Goal: Task Accomplishment & Management: Complete application form

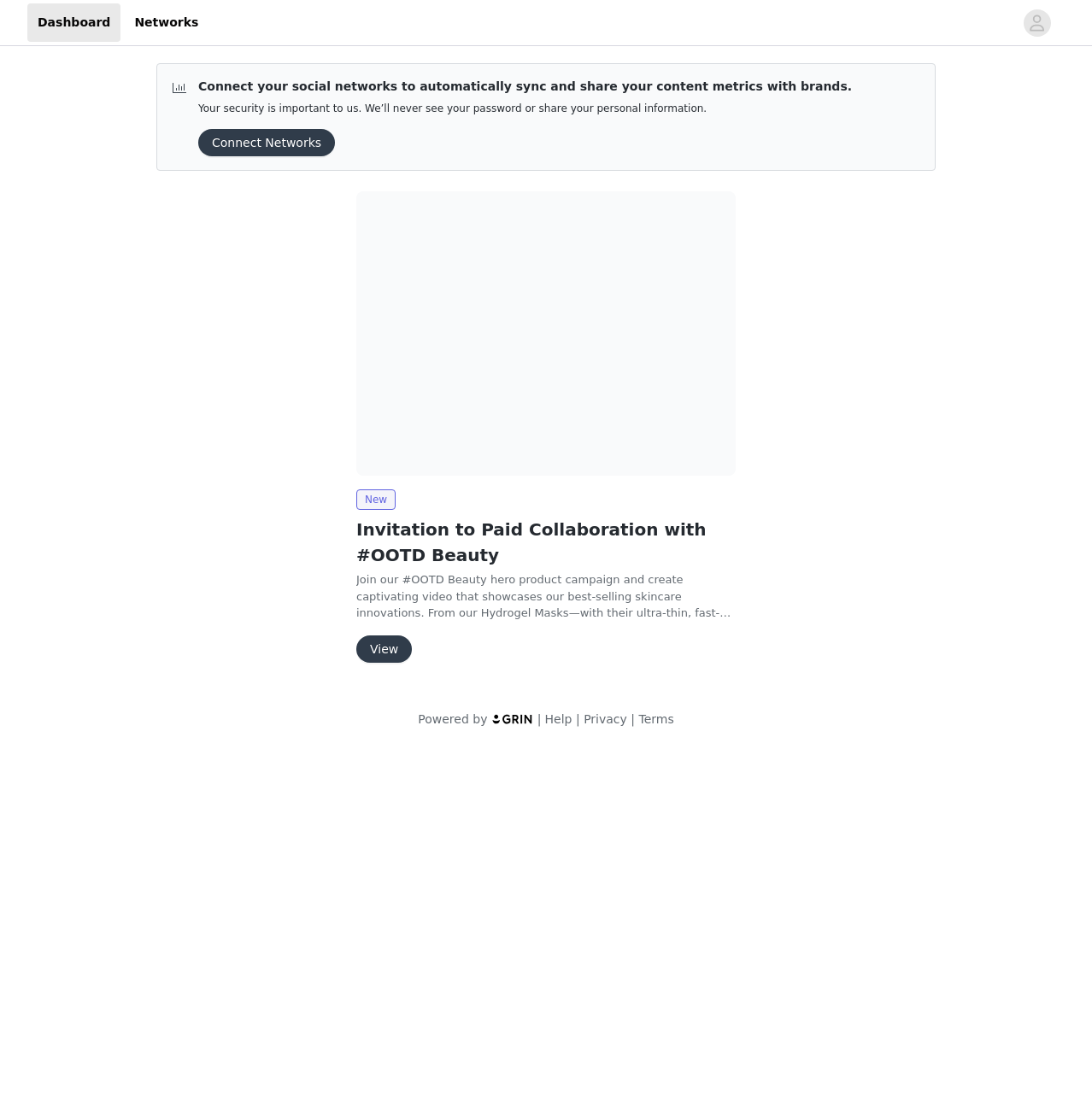
click at [378, 651] on button "View" at bounding box center [384, 649] width 56 height 28
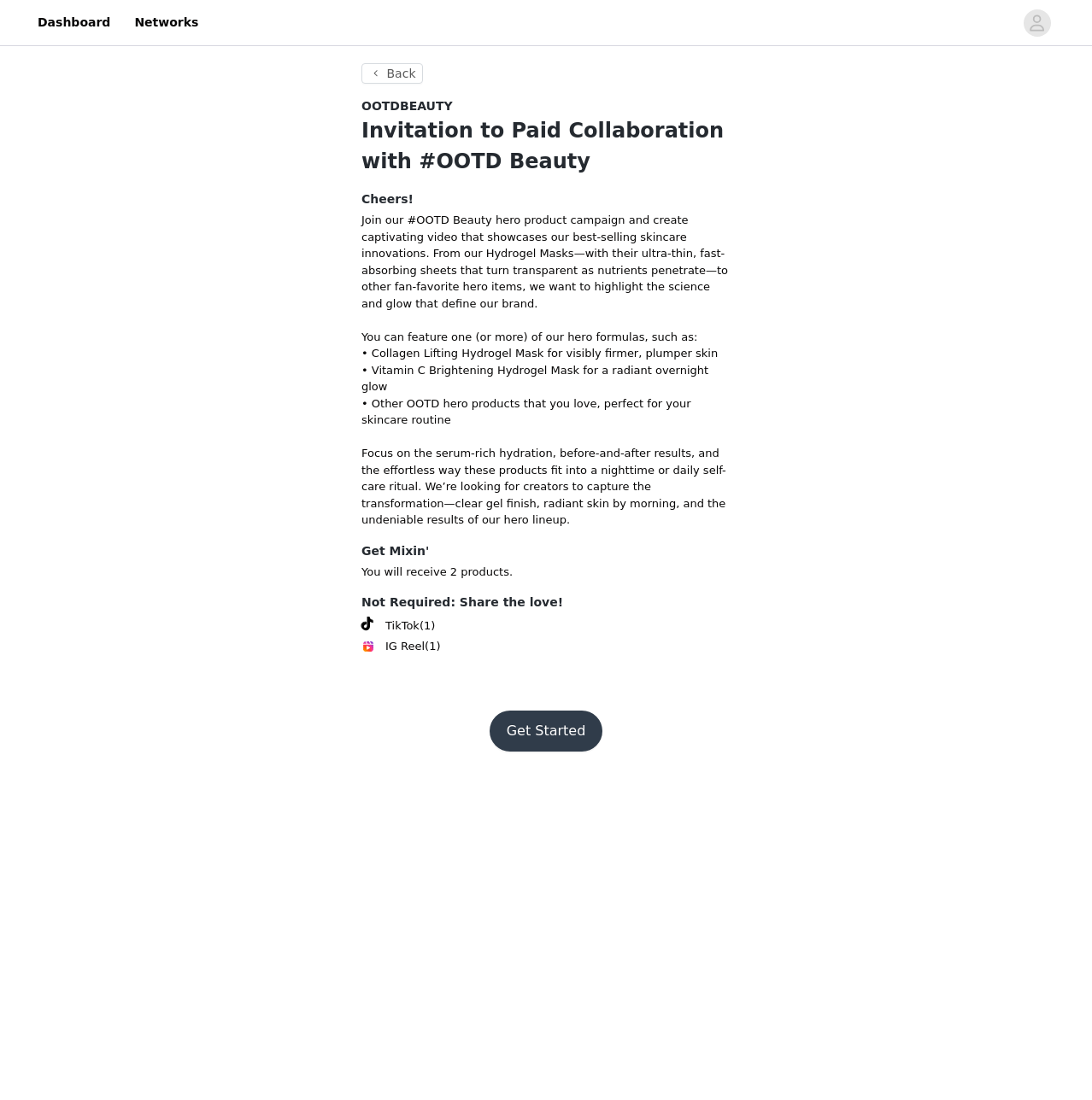
click at [546, 710] on button "Get Started" at bounding box center [546, 731] width 114 height 41
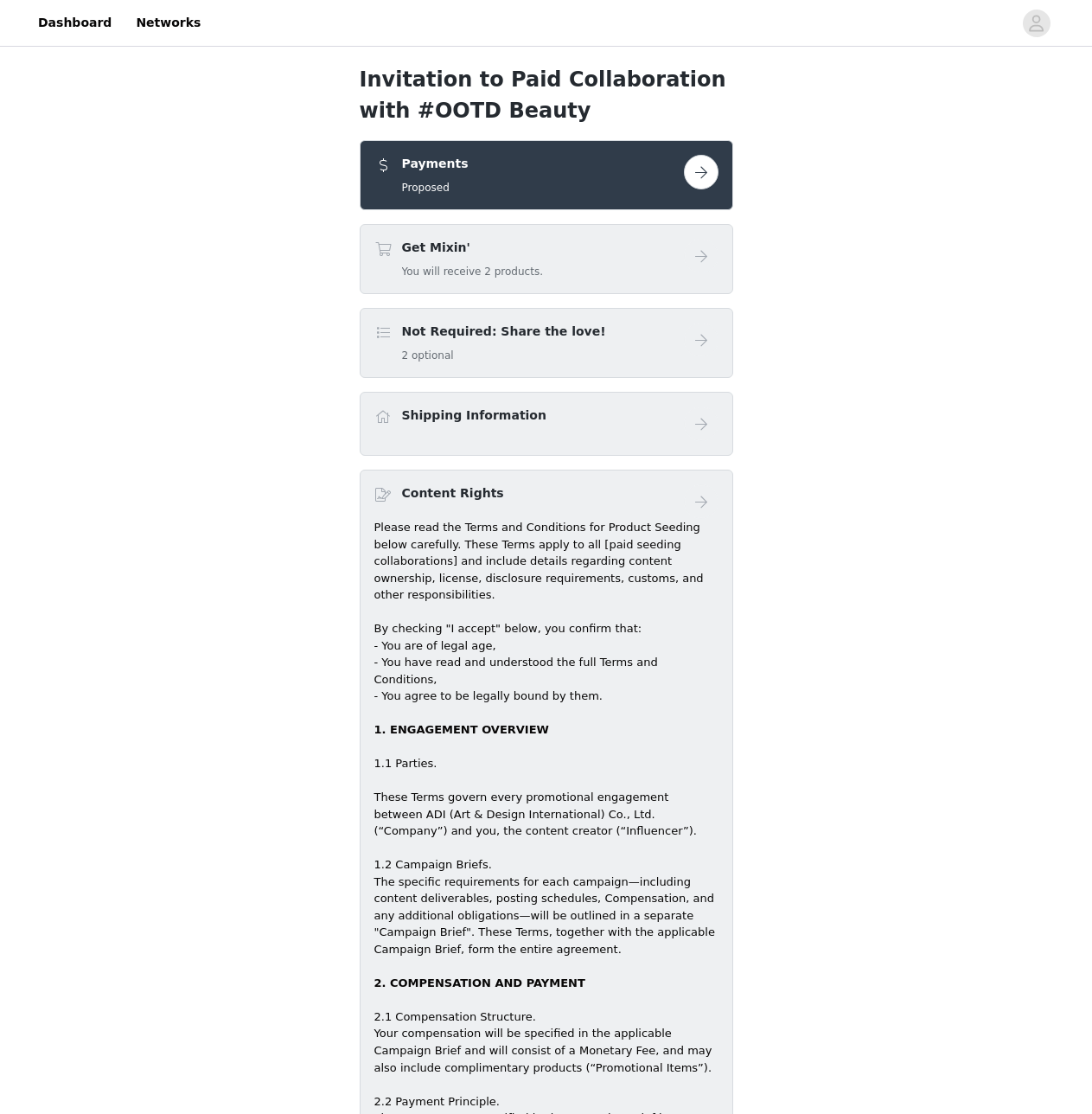
click at [697, 161] on button "button" at bounding box center [701, 172] width 34 height 34
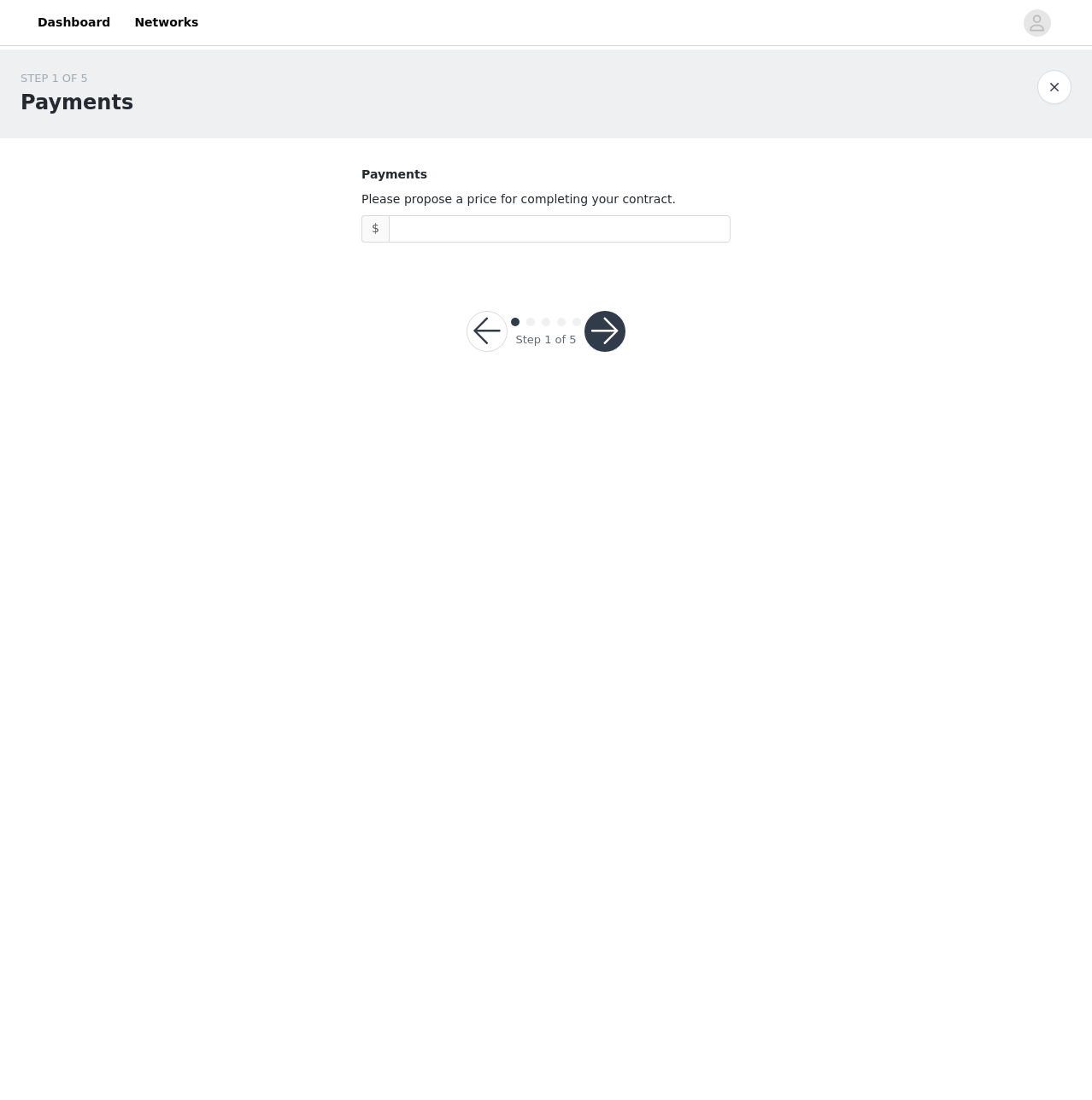
click at [481, 322] on button "button" at bounding box center [487, 331] width 41 height 41
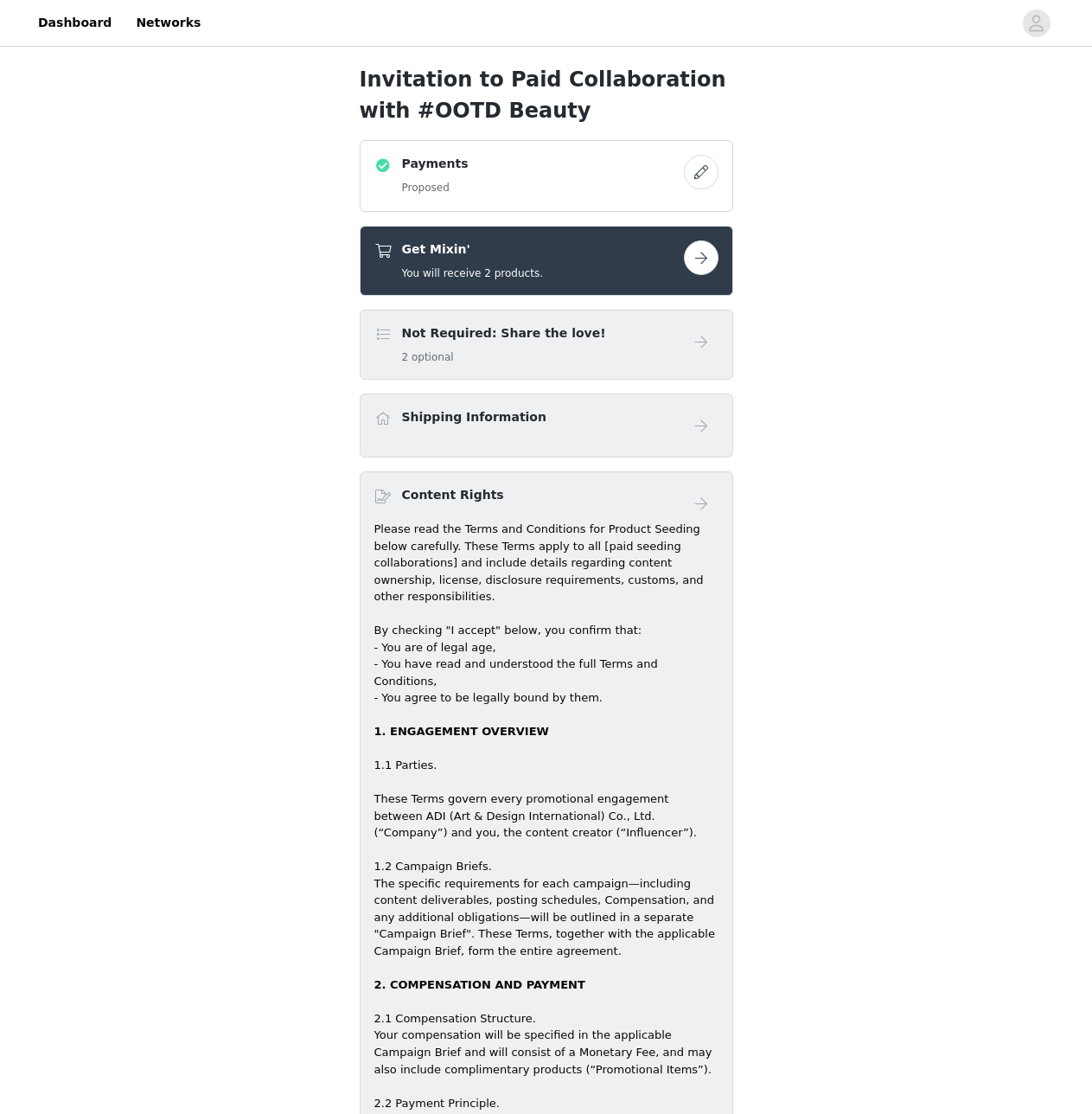
click at [700, 165] on button "button" at bounding box center [701, 172] width 34 height 34
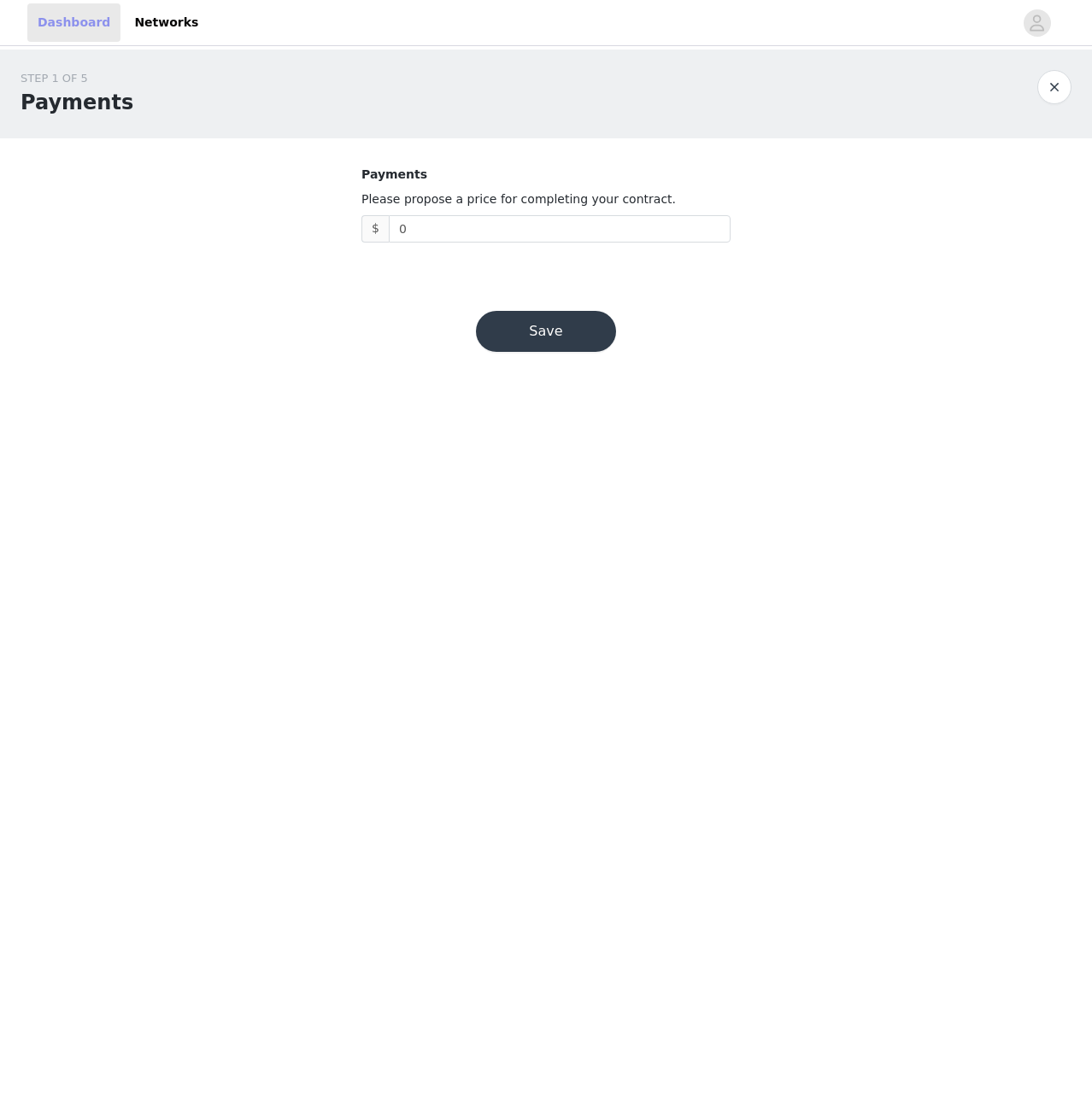
click at [37, 19] on link "Dashboard" at bounding box center [74, 22] width 93 height 39
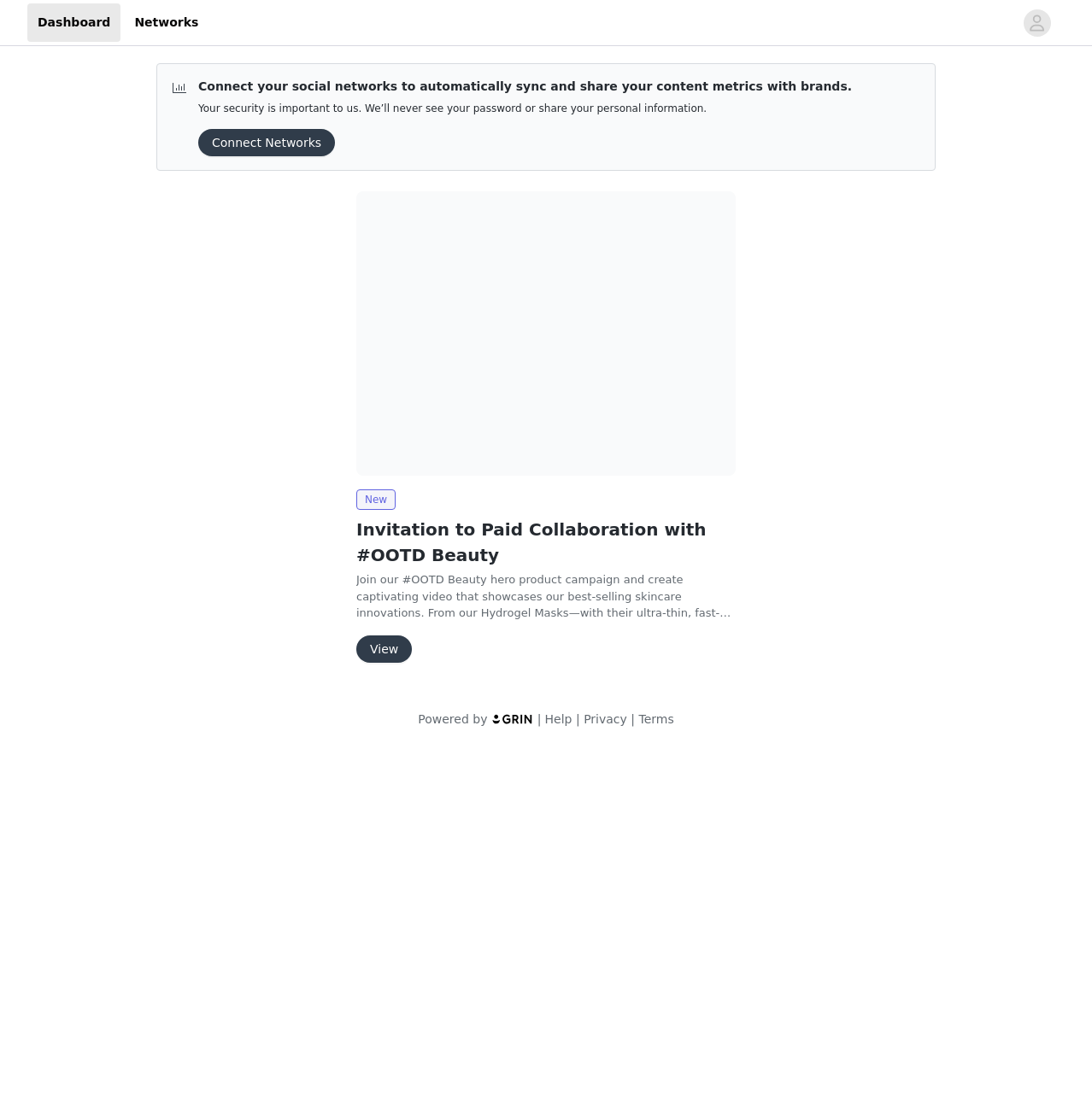
drag, startPoint x: 281, startPoint y: 369, endPoint x: 272, endPoint y: 360, distance: 12.7
click at [391, 649] on button "View" at bounding box center [384, 649] width 56 height 28
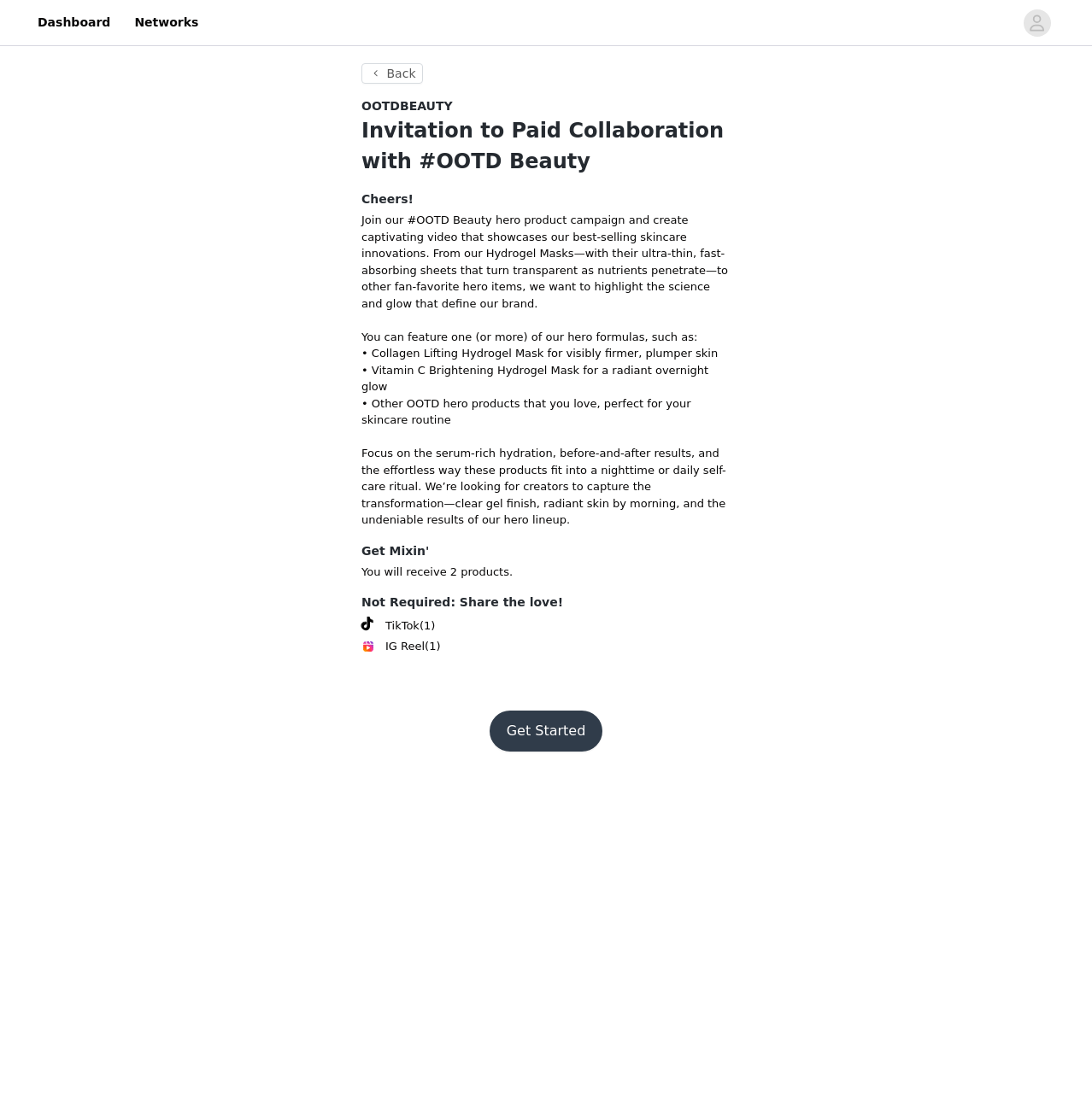
click at [575, 710] on button "Get Started" at bounding box center [546, 731] width 114 height 41
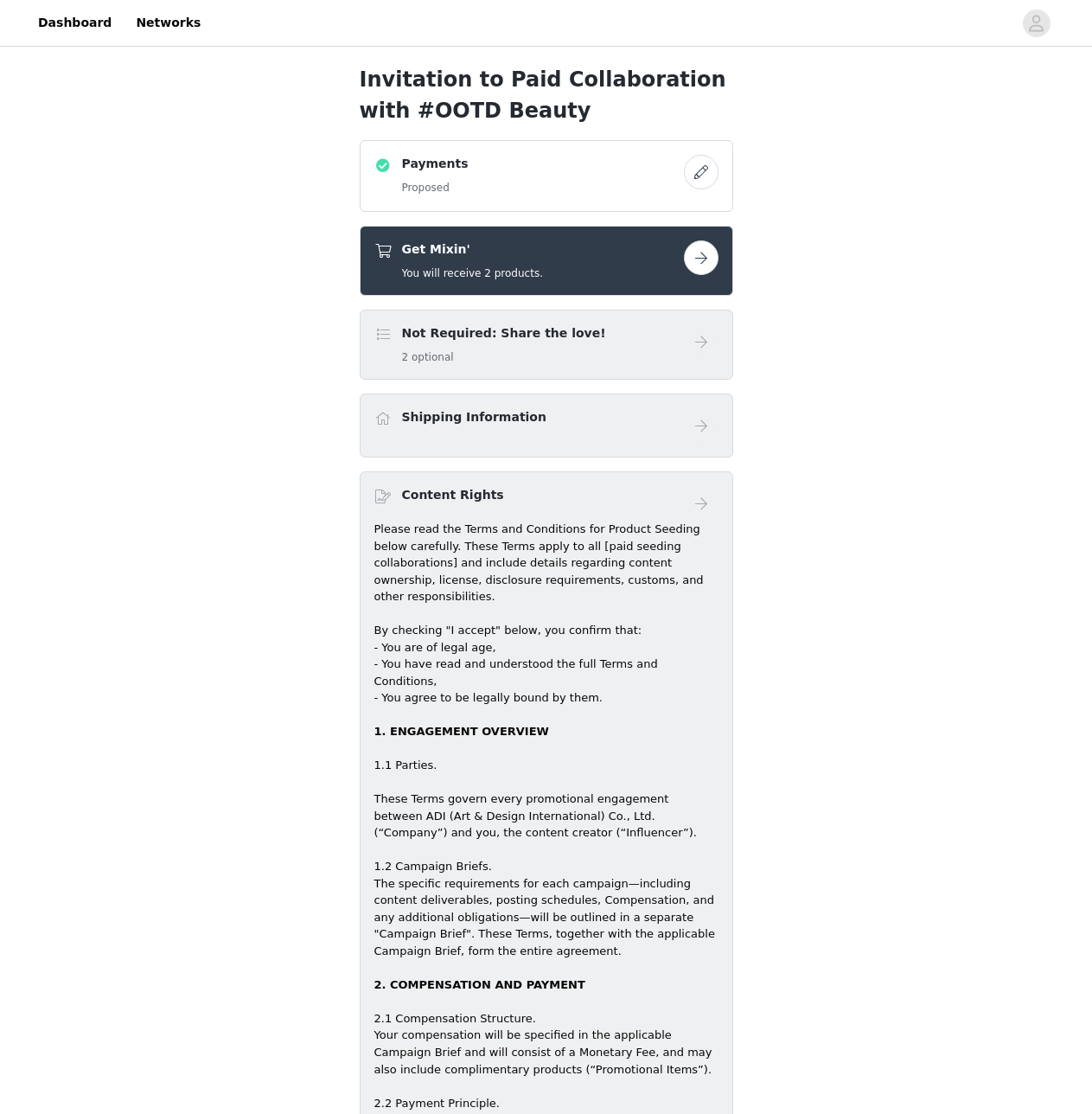
click at [634, 351] on div "Not Required: Share the love! 2 optional" at bounding box center [529, 345] width 309 height 41
click at [614, 183] on div "Payments Proposed" at bounding box center [529, 176] width 309 height 43
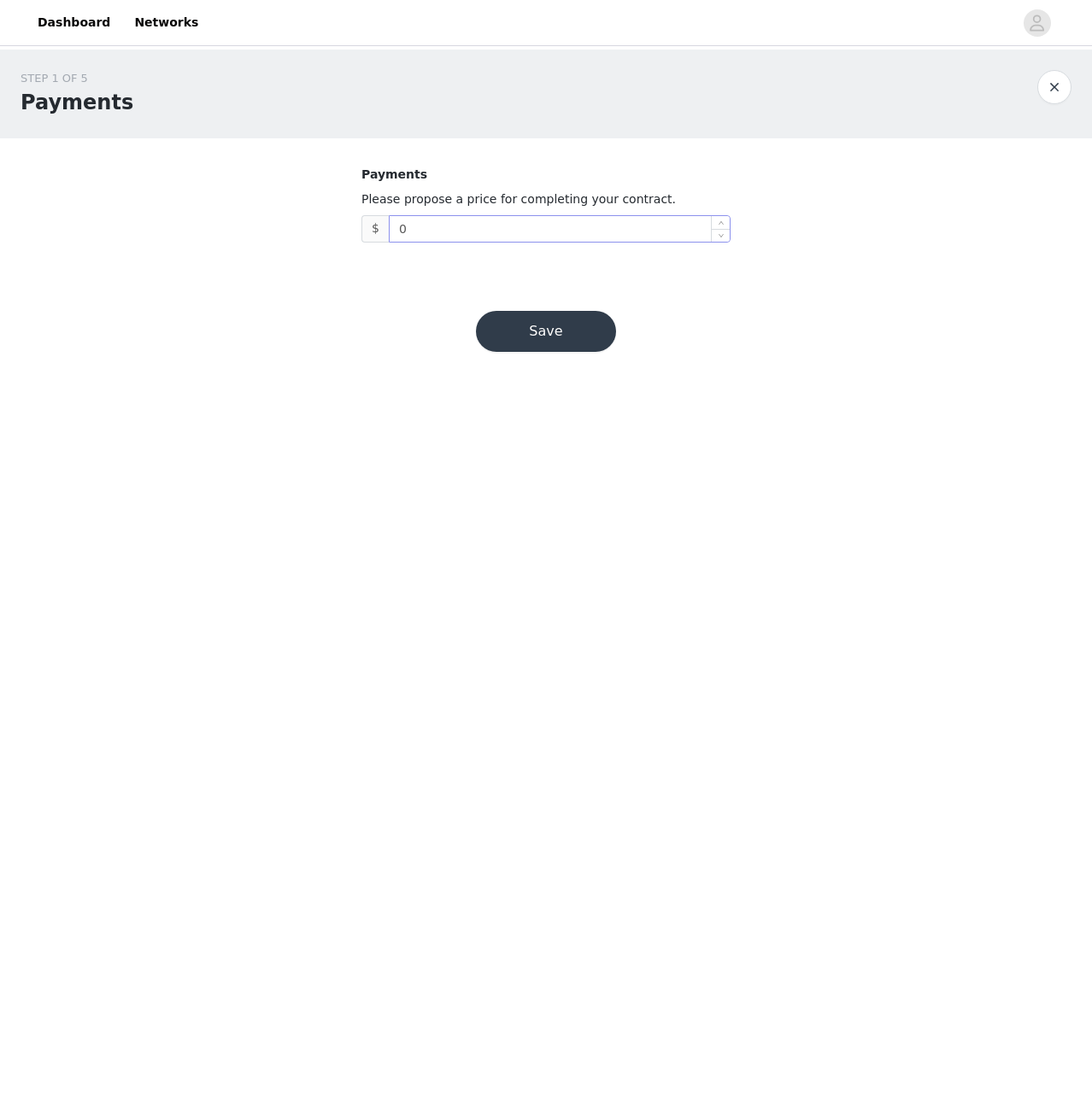
click at [580, 230] on input "0" at bounding box center [560, 228] width 340 height 26
drag, startPoint x: 250, startPoint y: 226, endPoint x: 252, endPoint y: 216, distance: 10.2
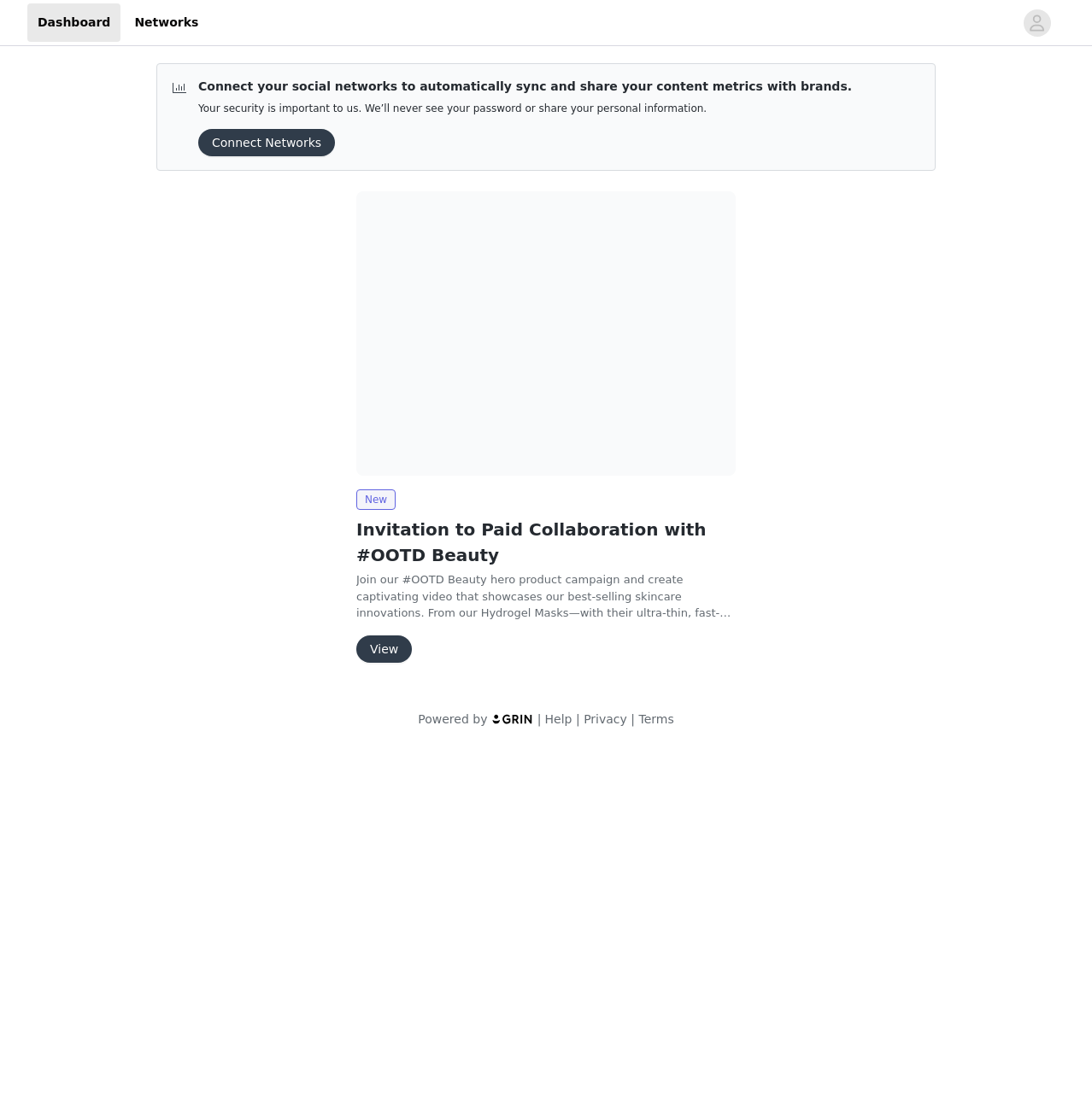
click at [389, 654] on button "View" at bounding box center [384, 649] width 56 height 28
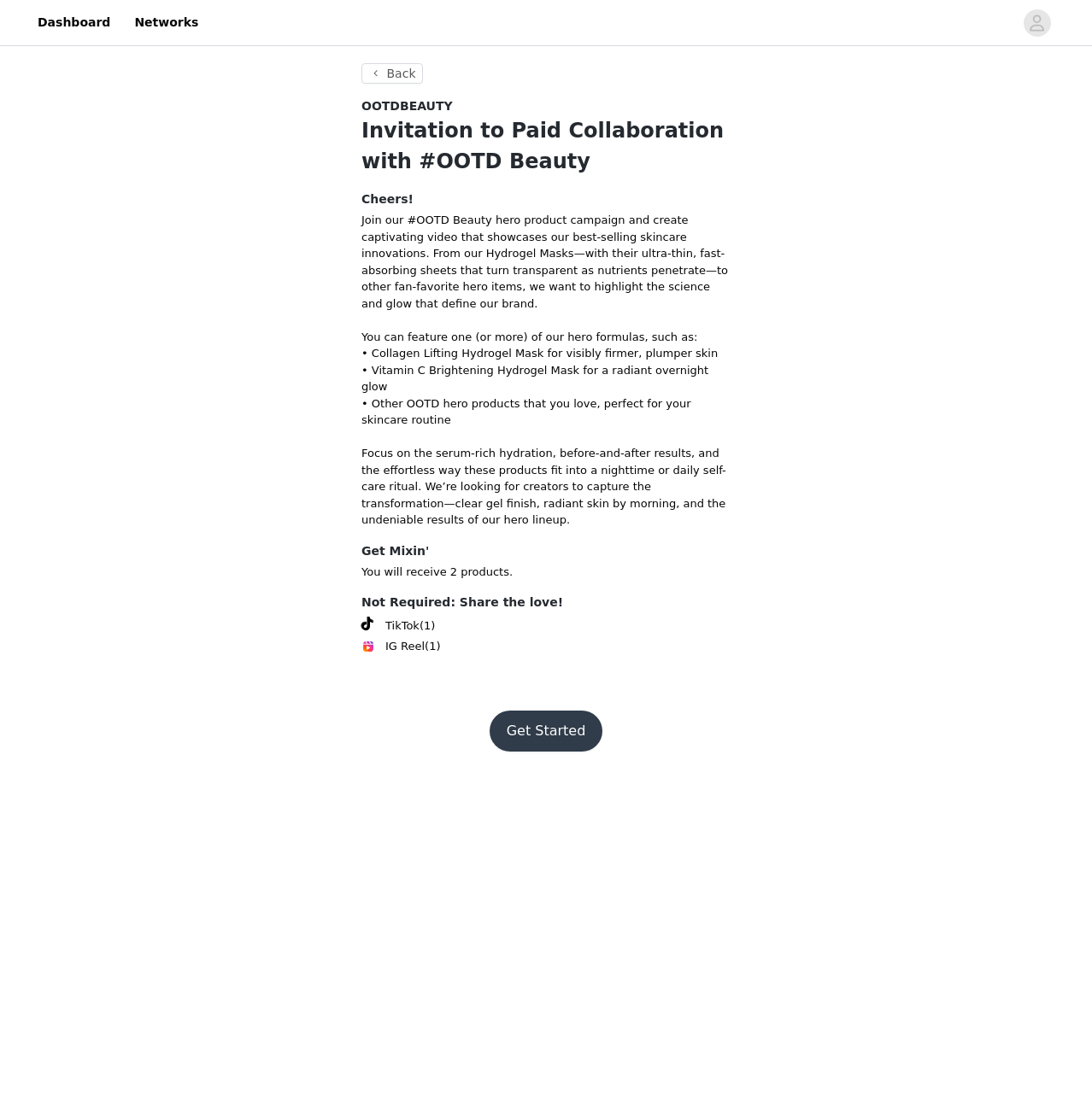
click at [569, 710] on button "Get Started" at bounding box center [546, 731] width 114 height 41
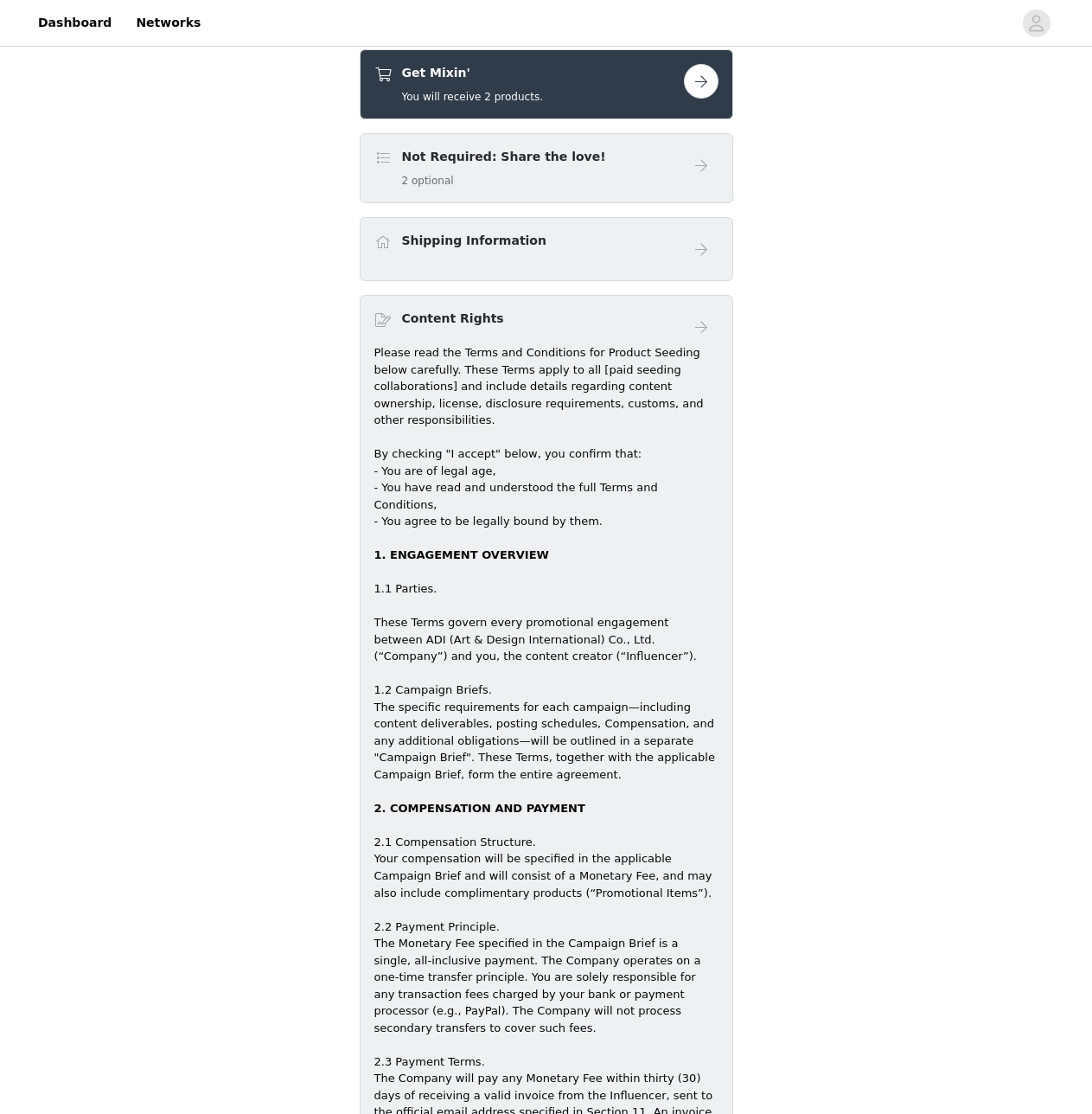
scroll to position [433, 0]
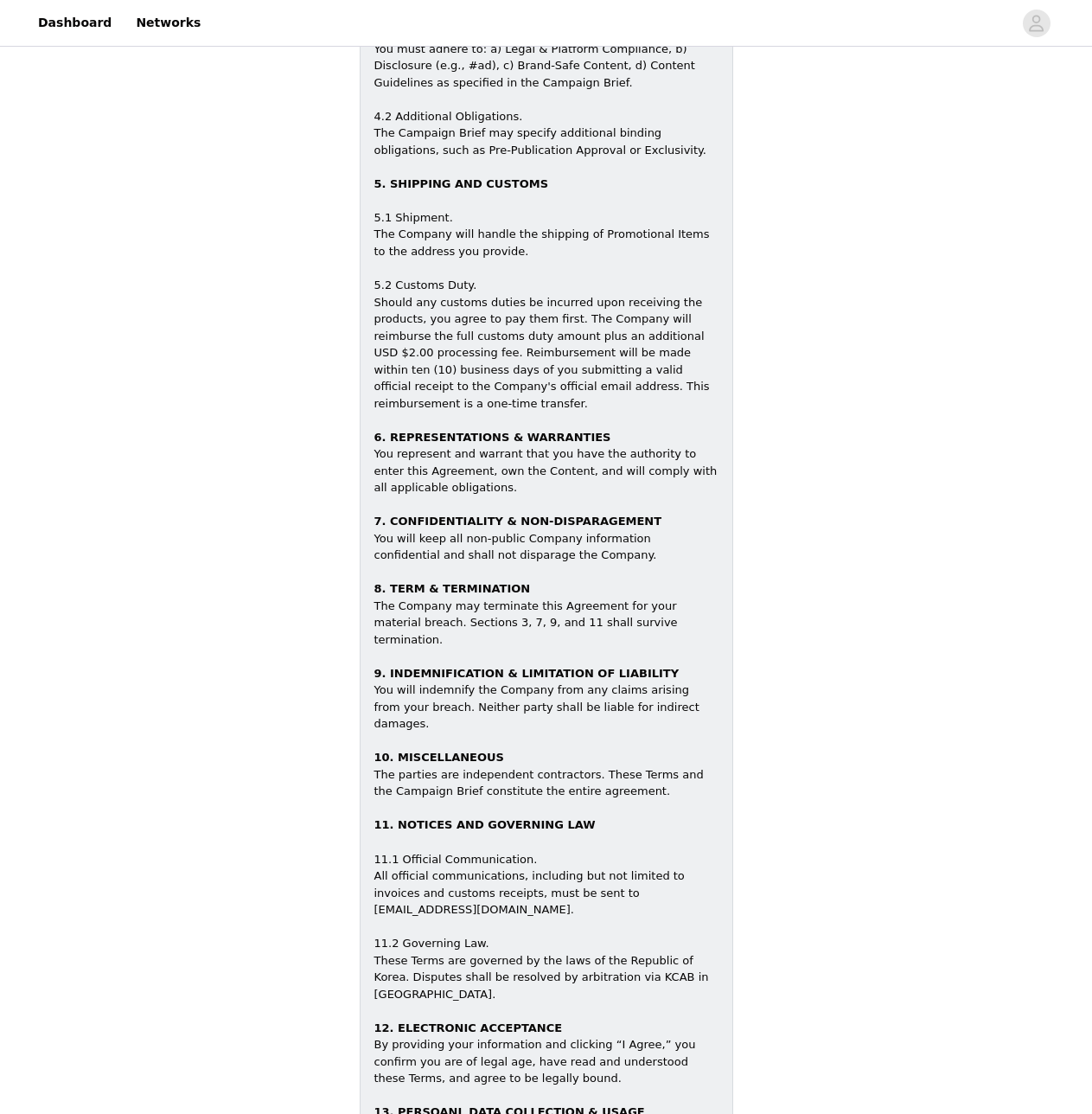
scroll to position [1903, 0]
